Goal: Information Seeking & Learning: Learn about a topic

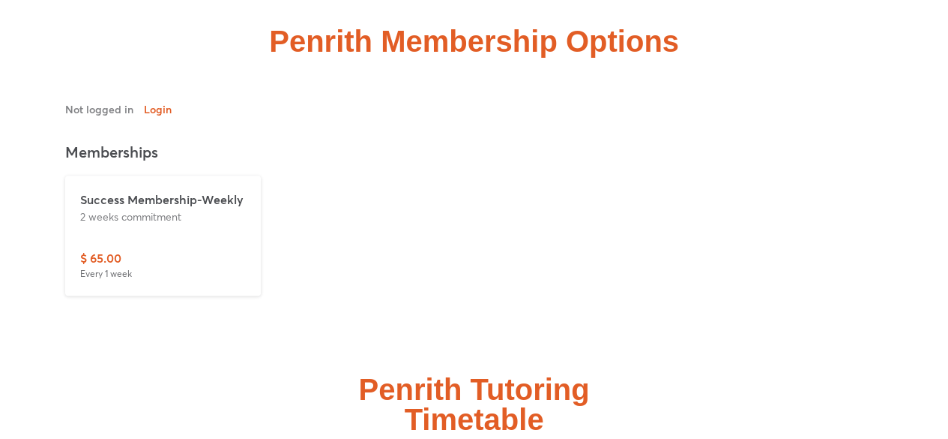
scroll to position [3430, 0]
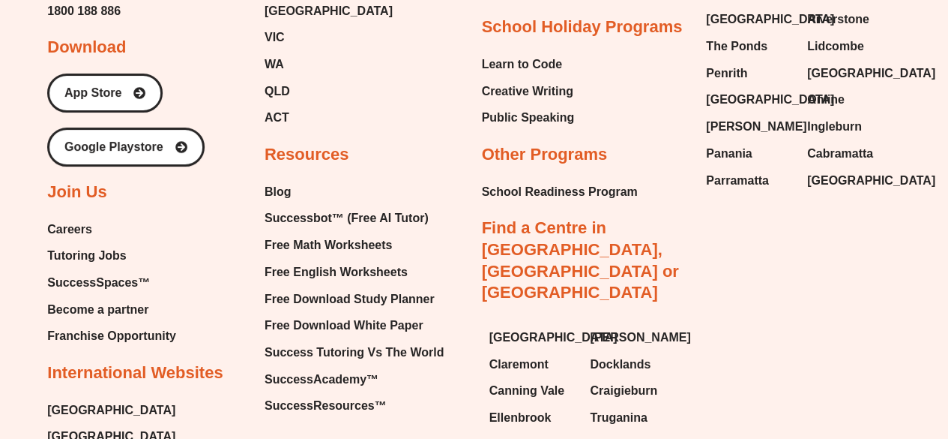
scroll to position [8661, 0]
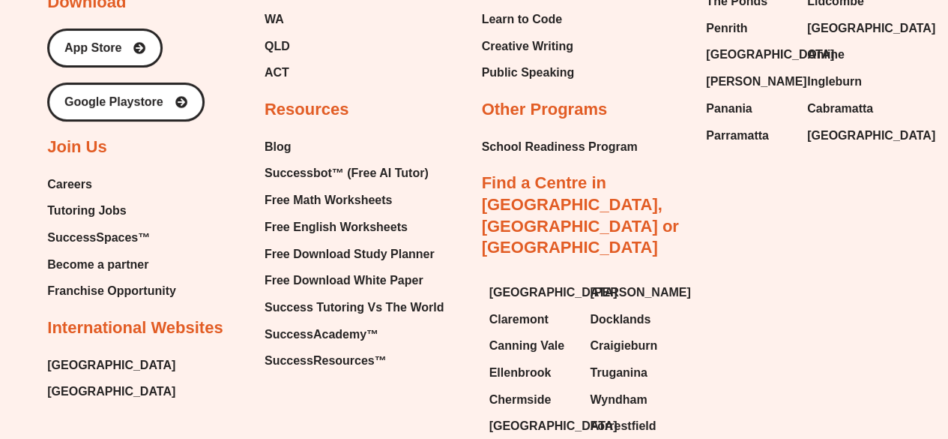
click at [73, 173] on span "Careers" at bounding box center [69, 184] width 45 height 22
click at [83, 199] on span "Tutoring Jobs" at bounding box center [86, 210] width 79 height 22
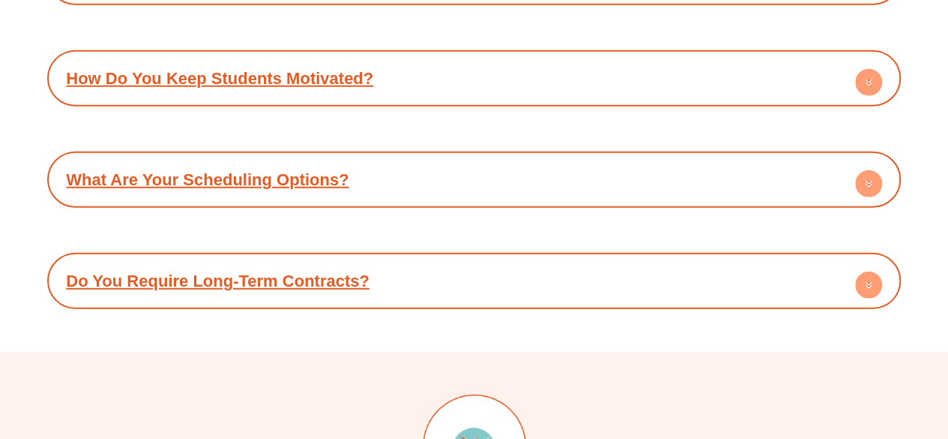
scroll to position [7662, 0]
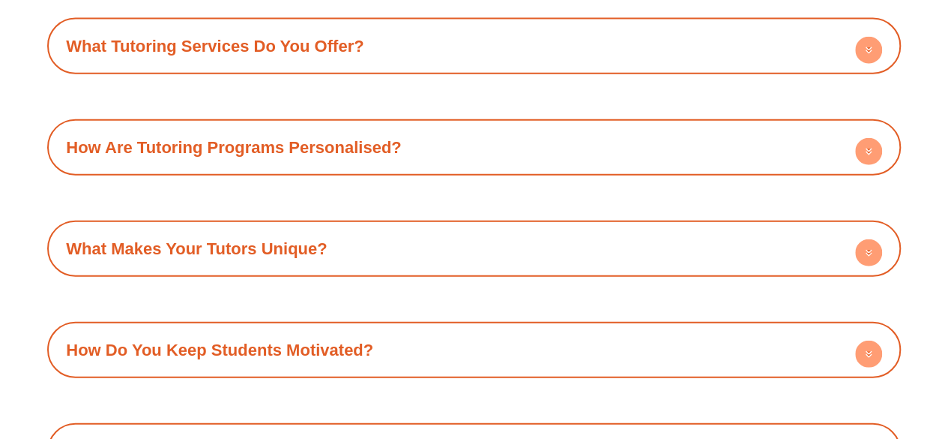
scroll to position [1747, 0]
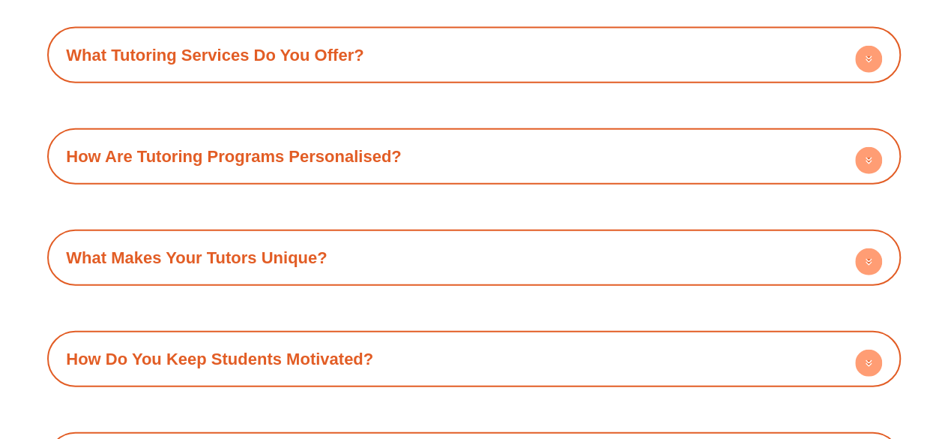
click at [870, 60] on icon at bounding box center [868, 61] width 5 height 2
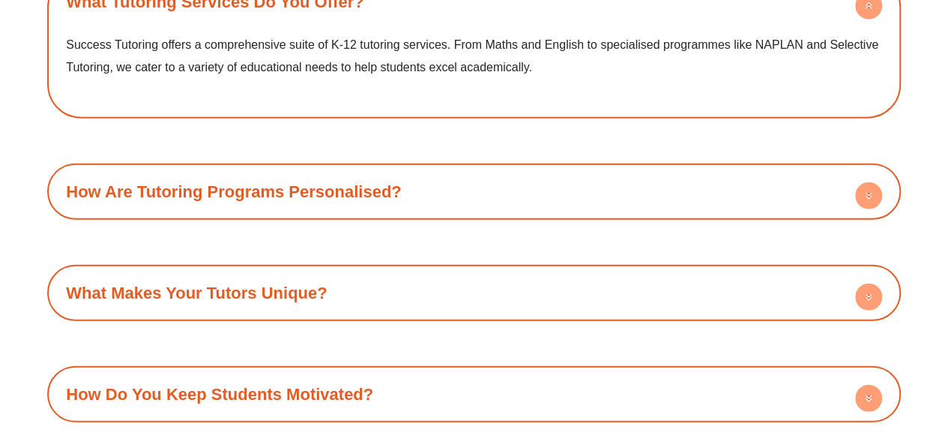
scroll to position [1801, 0]
click at [855, 187] on icon at bounding box center [868, 194] width 27 height 27
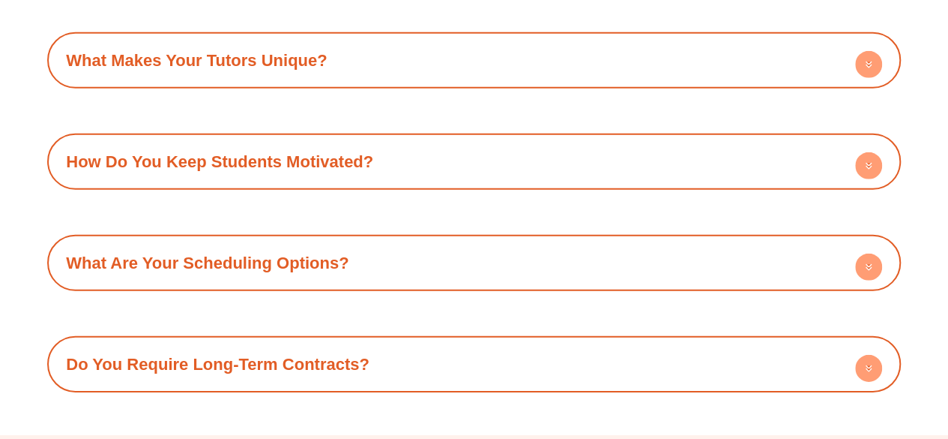
scroll to position [2121, 0]
click at [864, 268] on circle at bounding box center [868, 266] width 27 height 27
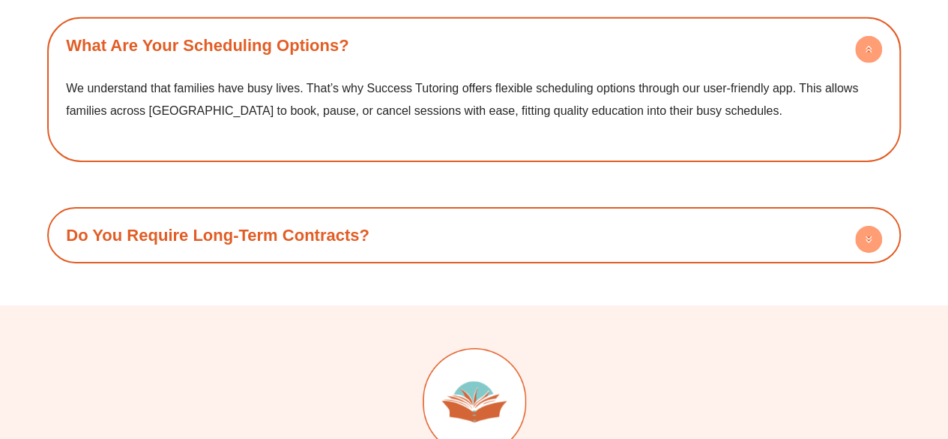
scroll to position [2336, 0]
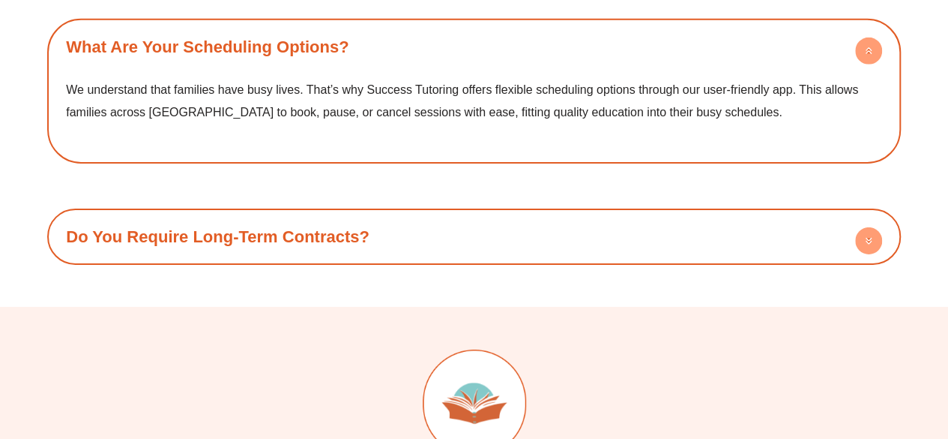
click at [868, 241] on icon at bounding box center [868, 242] width 5 height 2
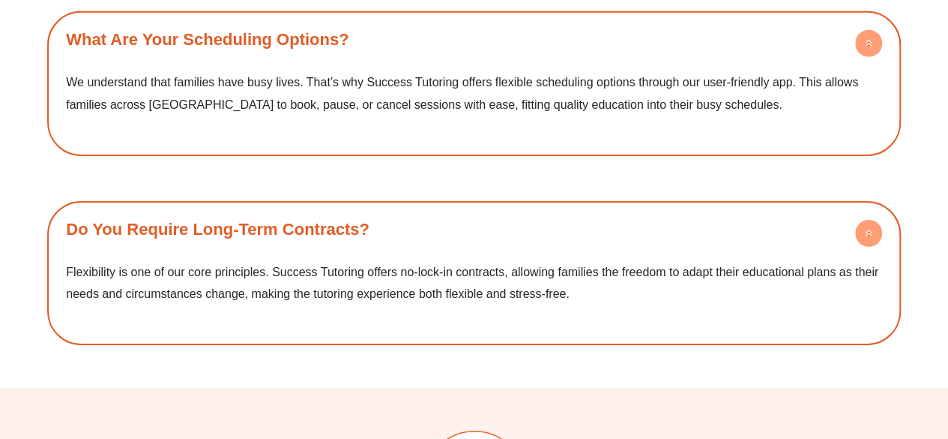
scroll to position [2347, 0]
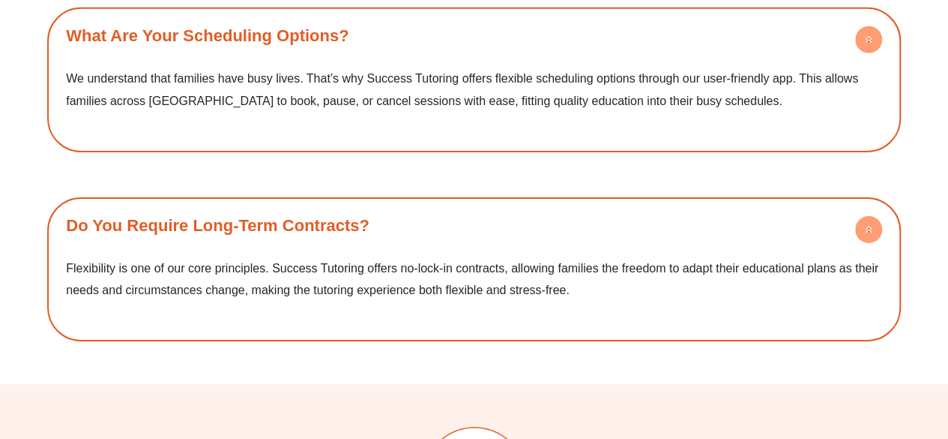
click at [865, 225] on circle at bounding box center [868, 229] width 27 height 27
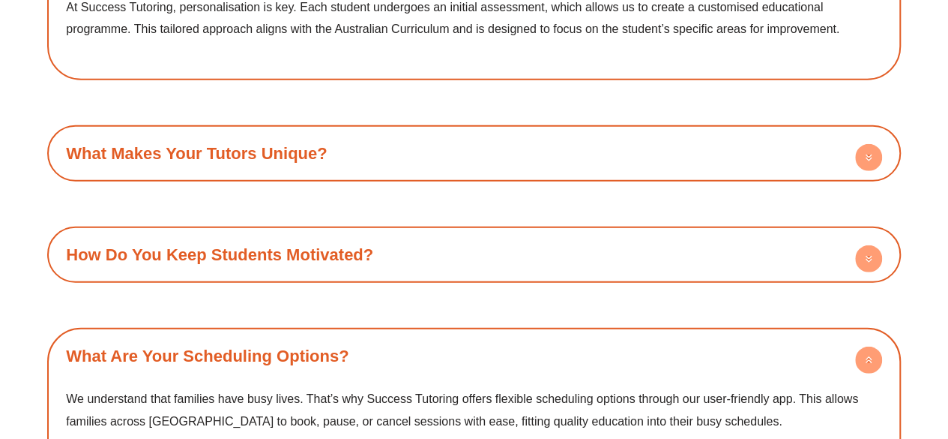
scroll to position [1997, 0]
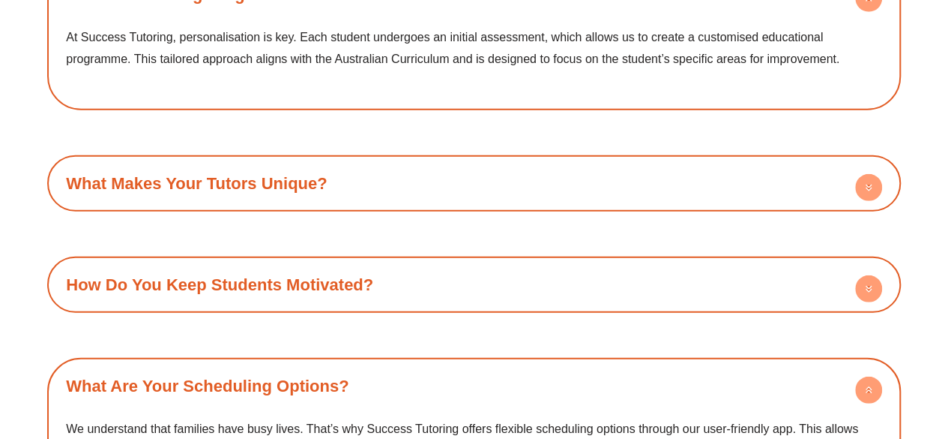
click at [874, 187] on circle at bounding box center [868, 187] width 27 height 27
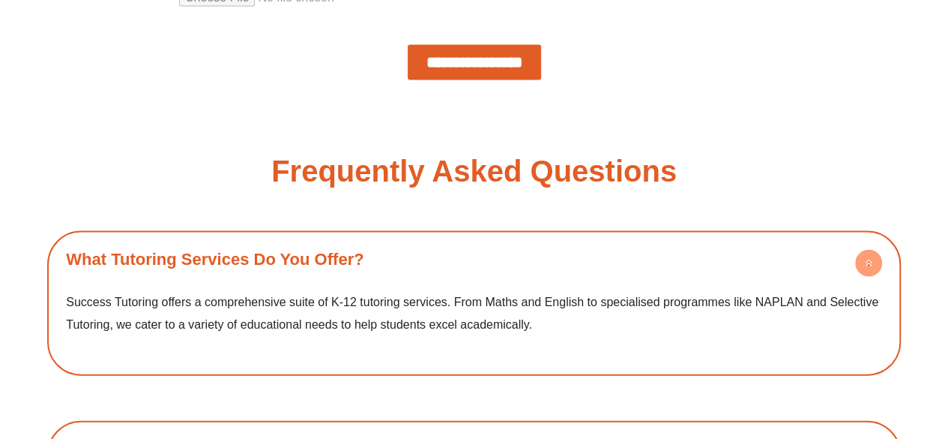
scroll to position [1545, 0]
